Goal: Information Seeking & Learning: Learn about a topic

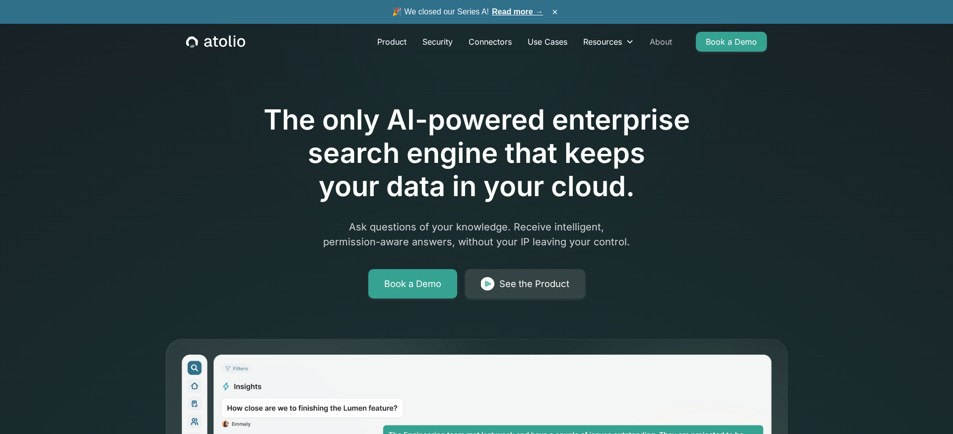
click at [658, 46] on link "About" at bounding box center [661, 42] width 38 height 20
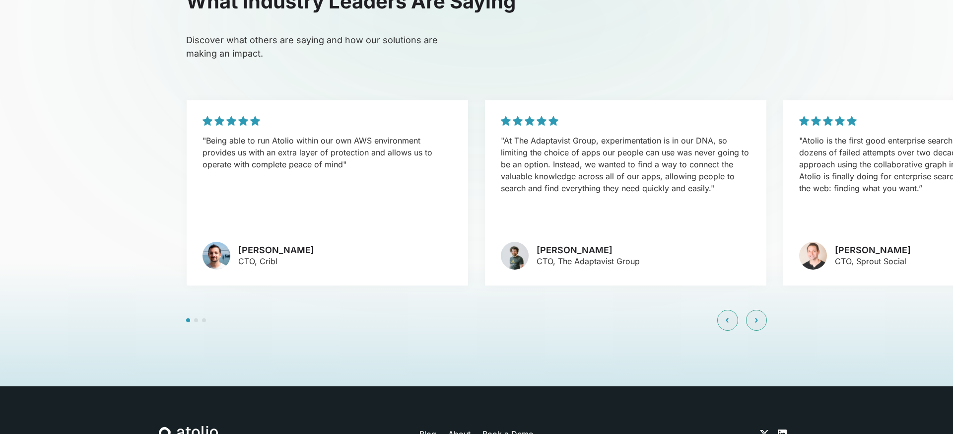
scroll to position [2397, 0]
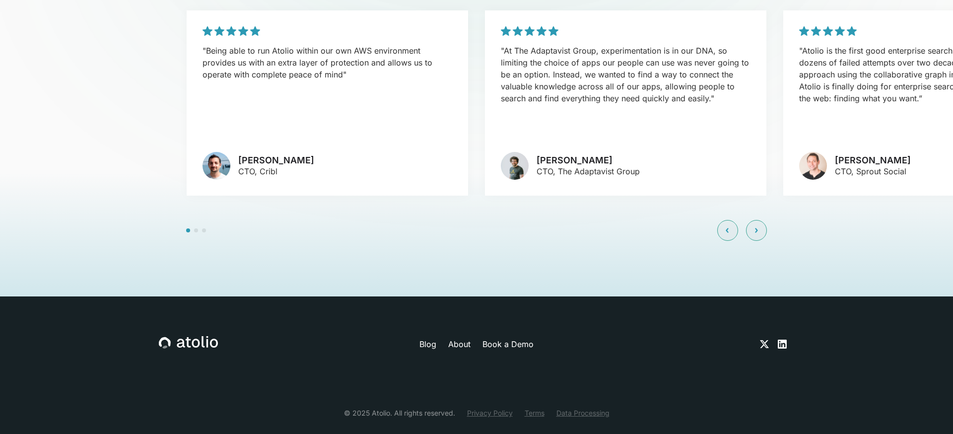
click at [426, 338] on link "Blog" at bounding box center [428, 344] width 17 height 12
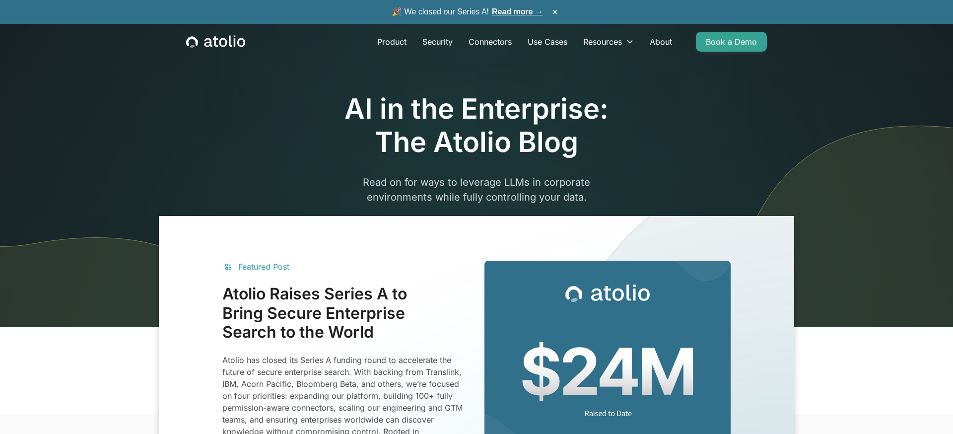
click at [417, 276] on div "Featured Post Atolio Raises Series A to Bring Secure Enterprise Search to the W…" at bounding box center [345, 367] width 246 height 212
